Goal: Navigation & Orientation: Find specific page/section

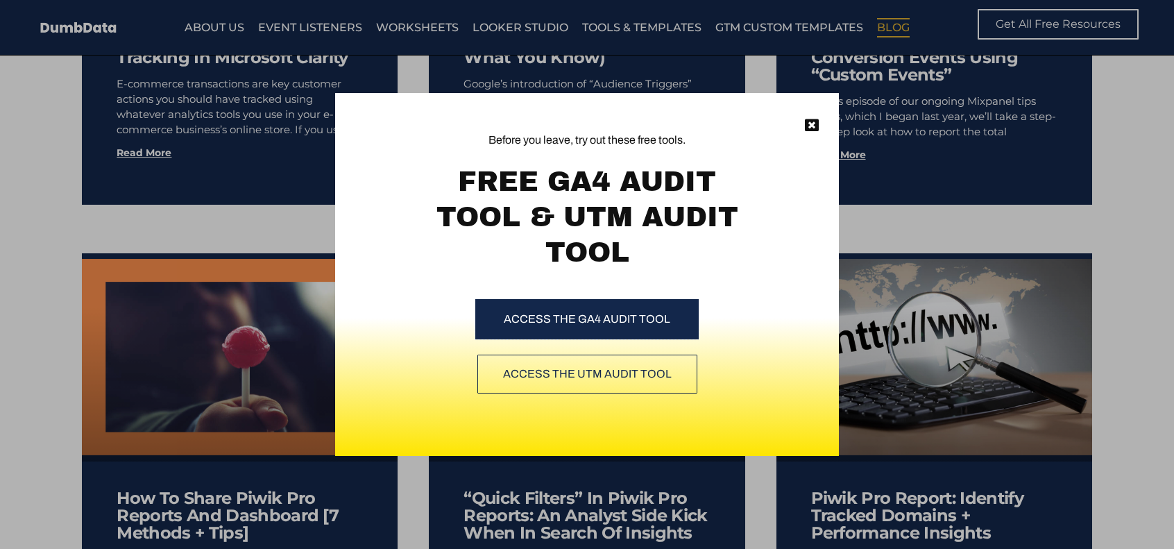
scroll to position [7351, 0]
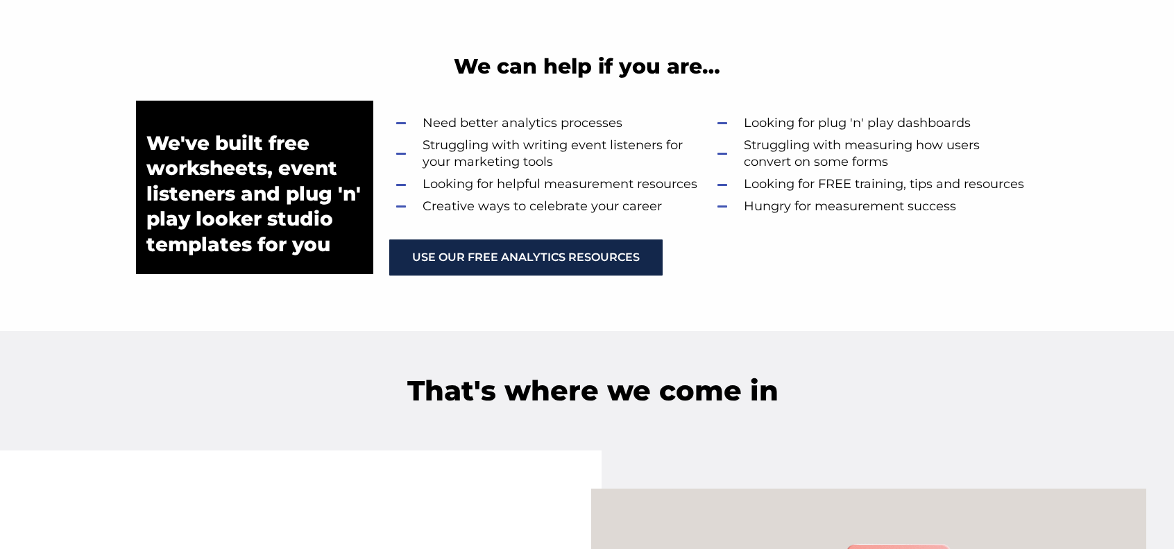
scroll to position [1041, 0]
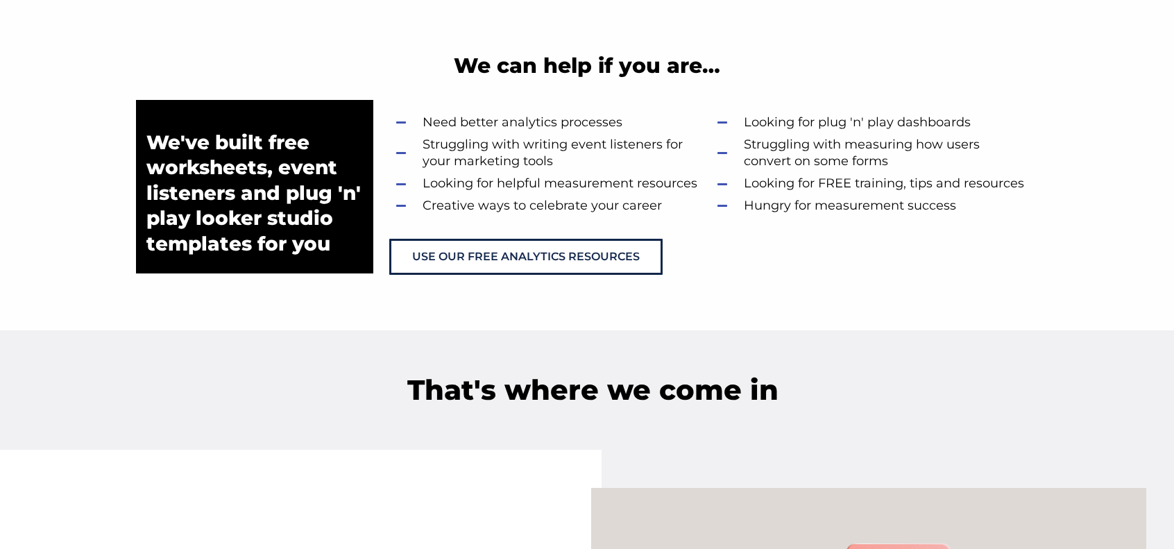
click at [45, 91] on section "We can help if you are…" at bounding box center [587, 65] width 1174 height 69
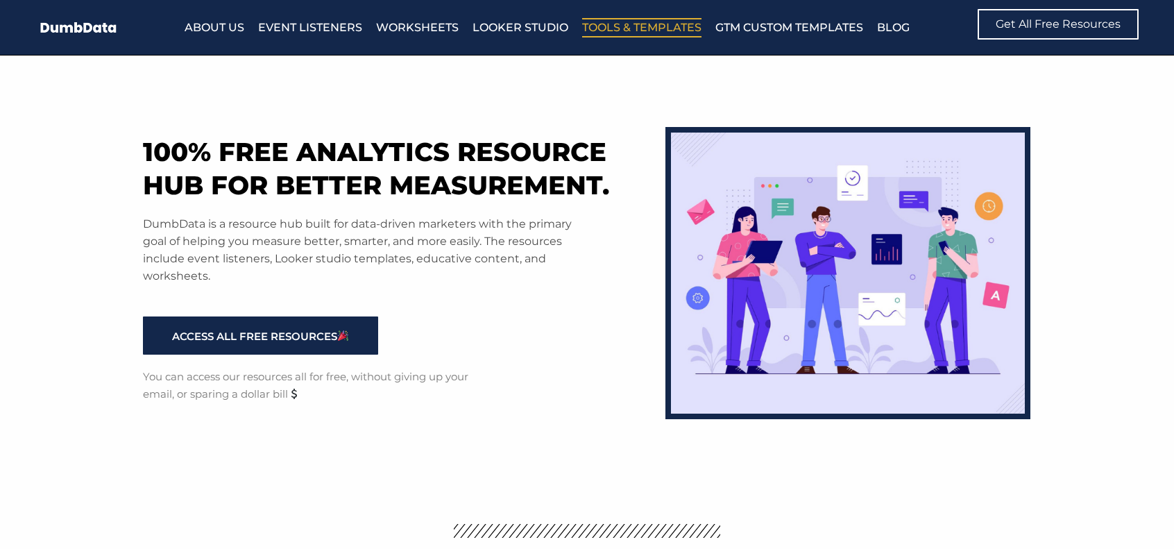
drag, startPoint x: 769, startPoint y: 24, endPoint x: 631, endPoint y: 28, distance: 138.1
drag, startPoint x: 631, startPoint y: 28, endPoint x: 335, endPoint y: 31, distance: 295.5
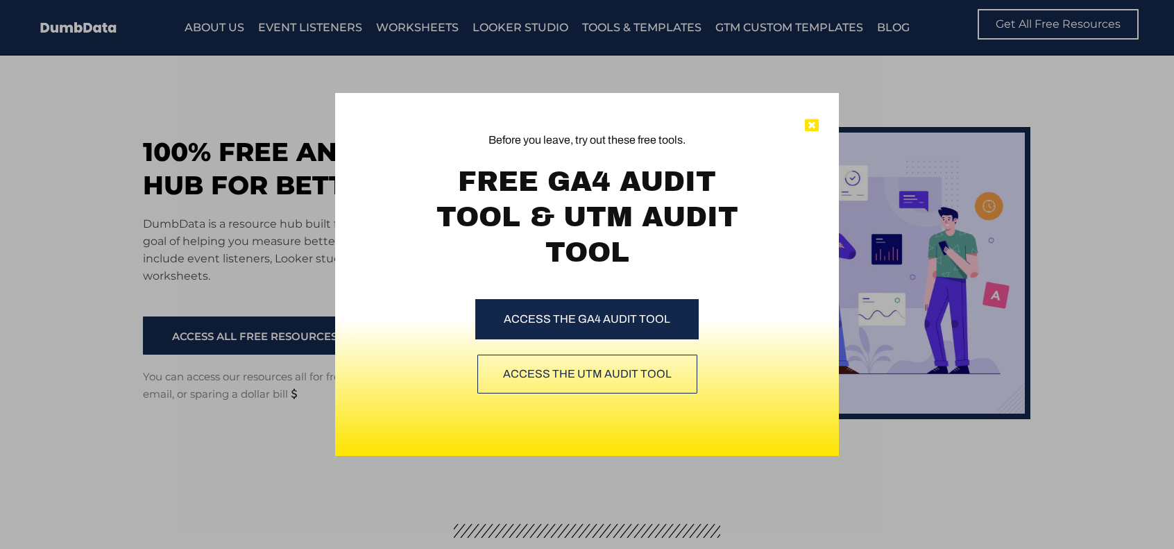
click at [808, 119] on div "Before you leave, try out these free tools. FREE GA4 AUDIT TOOL & UTM AUDIT TOO…" at bounding box center [587, 274] width 504 height 363
click at [810, 122] on icon at bounding box center [812, 126] width 14 height 14
